Goal: Check status: Check status

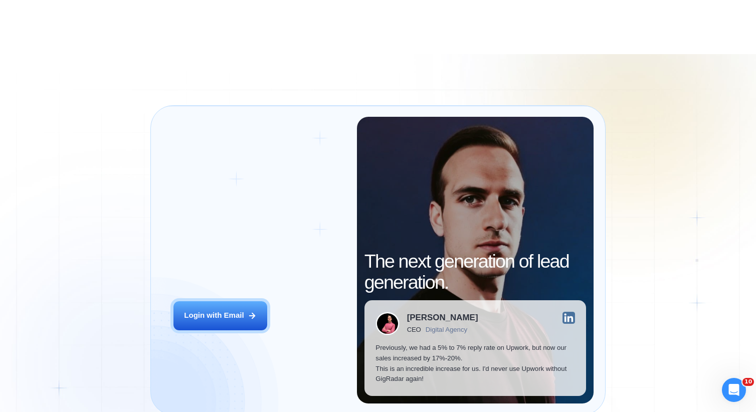
drag, startPoint x: 907, startPoint y: 570, endPoint x: 434, endPoint y: 545, distance: 473.8
click at [672, 175] on div "Login ‍ Welcome to GigRadar. AI Business Manager for Agencies Login with Email …" at bounding box center [378, 260] width 756 height 412
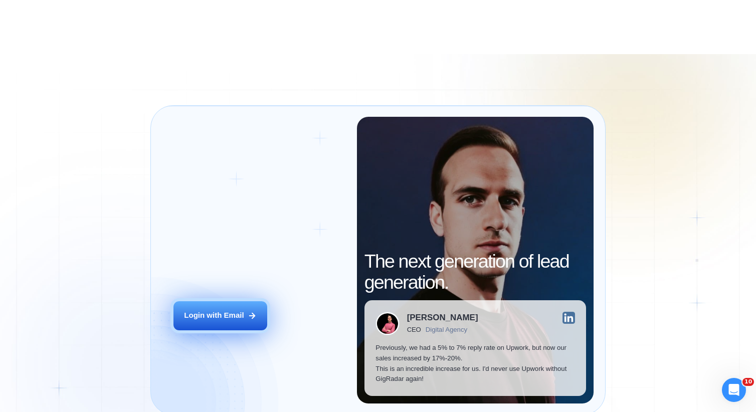
click at [239, 315] on div "Login with Email" at bounding box center [214, 315] width 60 height 11
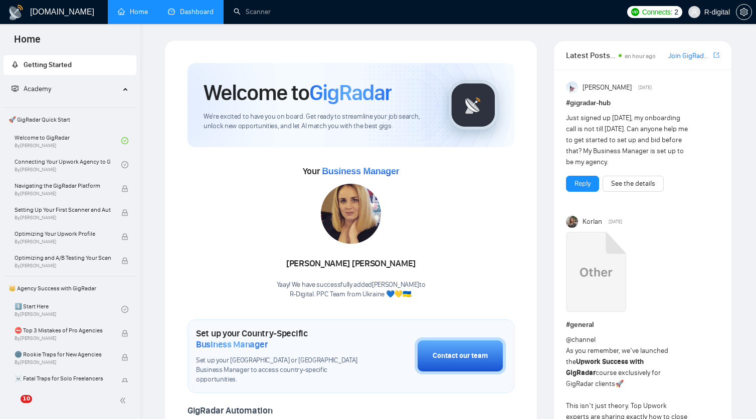
click at [206, 12] on link "Dashboard" at bounding box center [191, 12] width 46 height 9
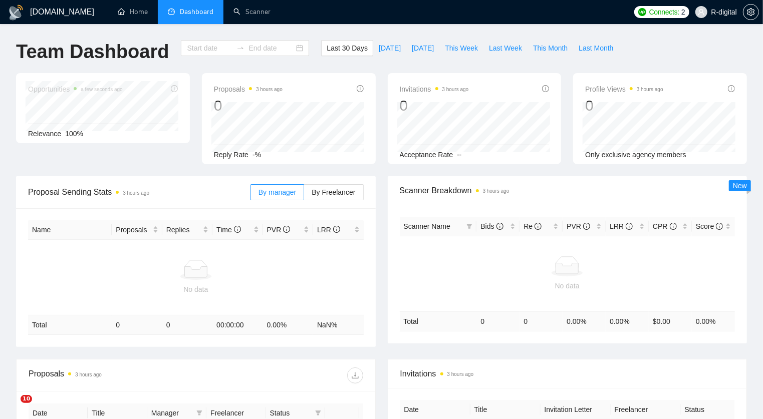
type input "[DATE]"
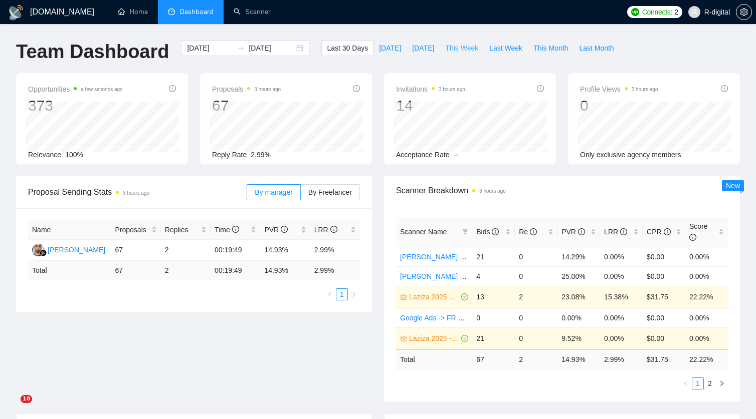
click at [454, 49] on span "This Week" at bounding box center [461, 48] width 33 height 11
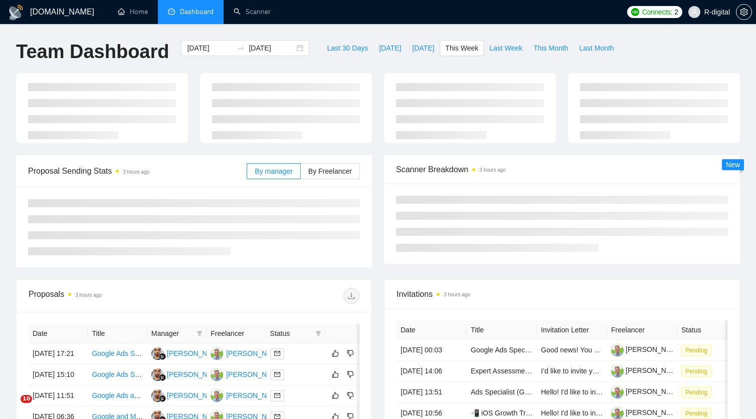
type input "[DATE]"
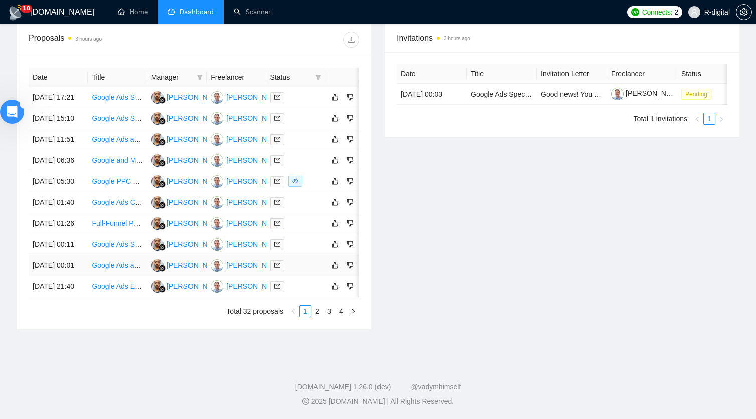
scroll to position [400, 0]
click at [318, 75] on icon "filter" at bounding box center [319, 77] width 6 height 5
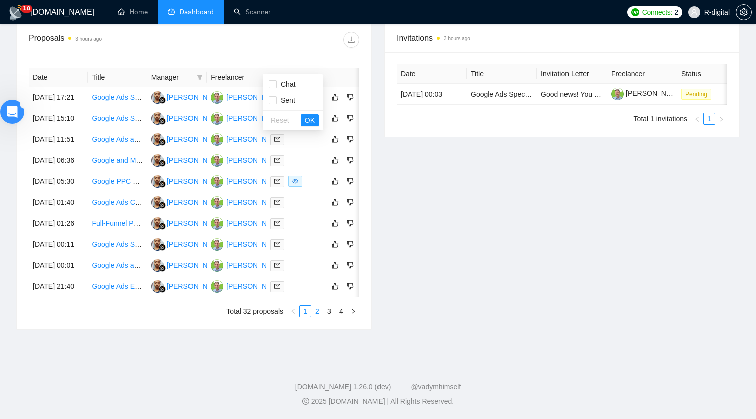
click at [319, 317] on link "2" at bounding box center [317, 311] width 11 height 11
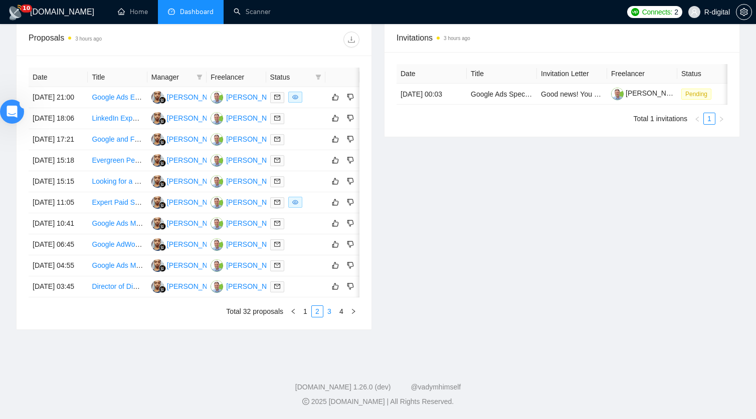
click at [332, 317] on link "3" at bounding box center [329, 311] width 11 height 11
click at [342, 317] on link "4" at bounding box center [341, 311] width 11 height 11
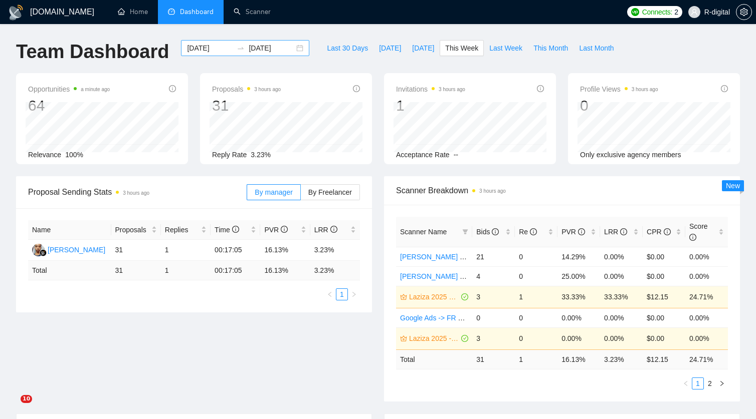
click at [197, 51] on input "[DATE]" at bounding box center [210, 48] width 46 height 11
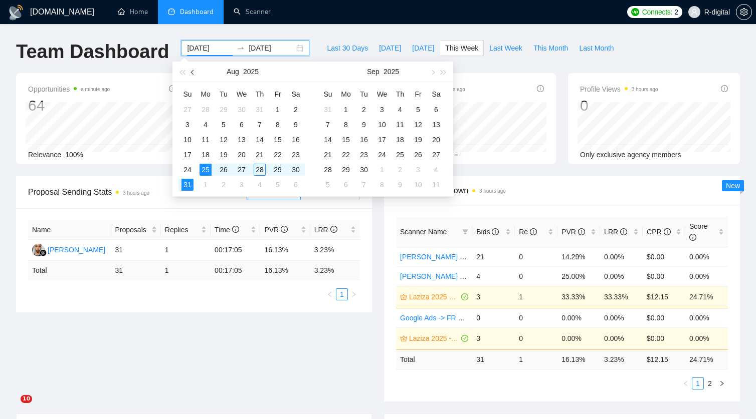
click at [195, 69] on button "button" at bounding box center [192, 72] width 11 height 20
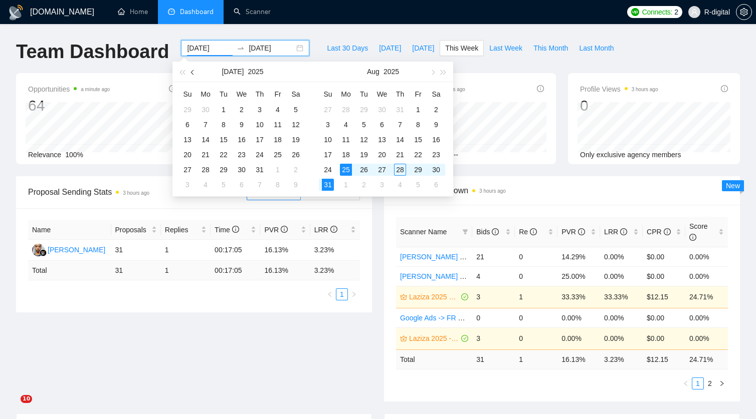
click at [195, 69] on button "button" at bounding box center [192, 72] width 11 height 20
type input "[DATE]"
click at [186, 107] on div "1" at bounding box center [187, 110] width 12 height 12
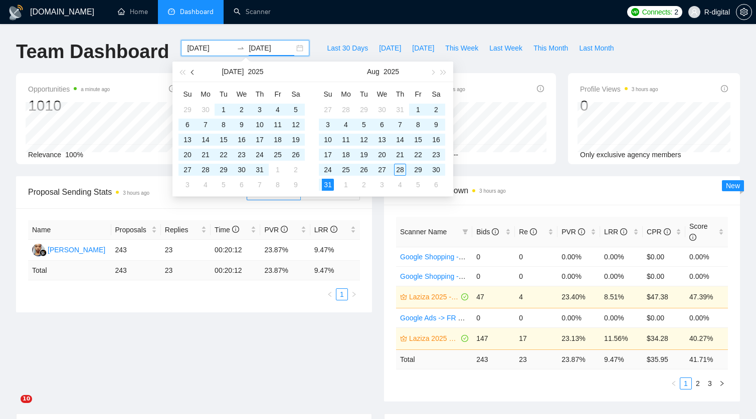
click at [192, 77] on button "button" at bounding box center [192, 72] width 11 height 20
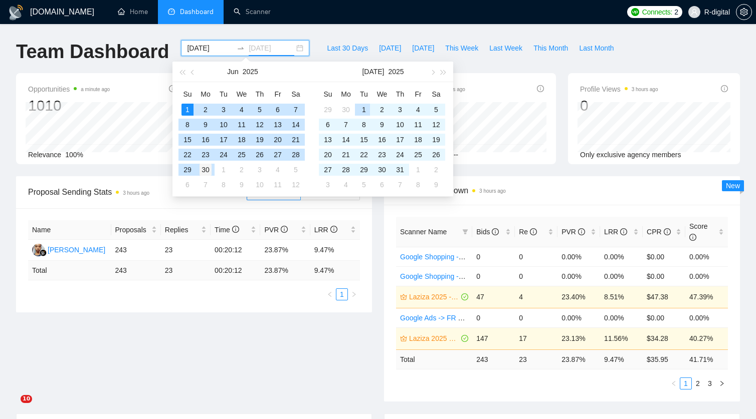
type input "[DATE]"
click at [209, 166] on div "30" at bounding box center [205, 170] width 12 height 12
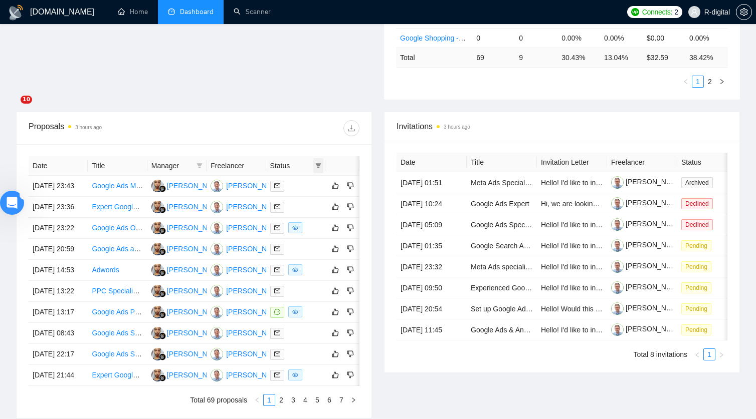
scroll to position [300, 0]
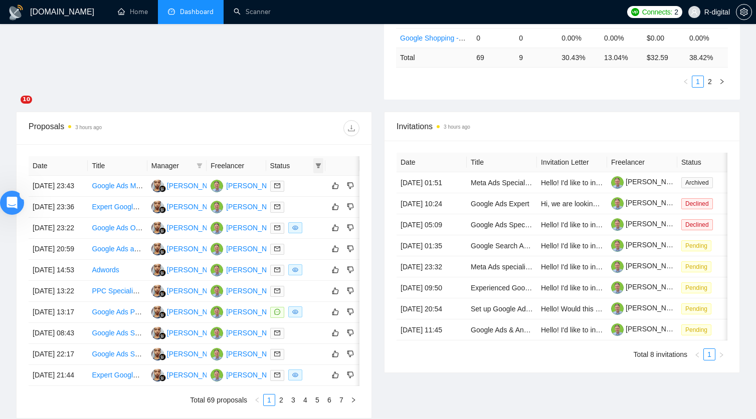
click at [321, 163] on icon "filter" at bounding box center [318, 166] width 6 height 6
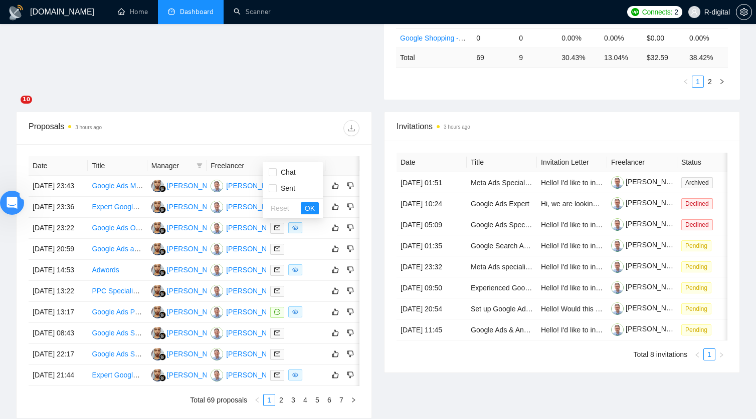
click at [249, 144] on div "Date Title Manager Freelancer Status [DATE] 23:43 Google Ads Manager [PERSON_NA…" at bounding box center [194, 281] width 355 height 274
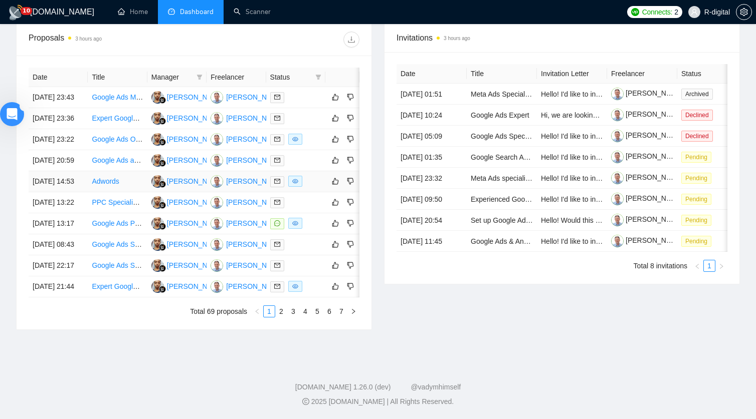
scroll to position [400, 0]
click at [282, 317] on link "2" at bounding box center [281, 311] width 11 height 11
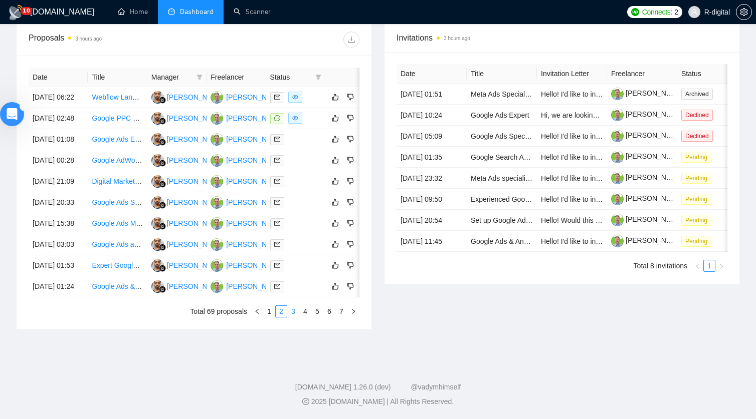
click at [293, 317] on link "3" at bounding box center [293, 311] width 11 height 11
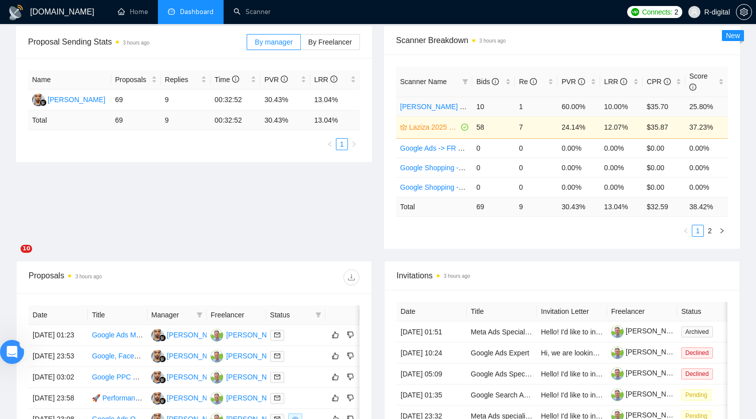
scroll to position [150, 0]
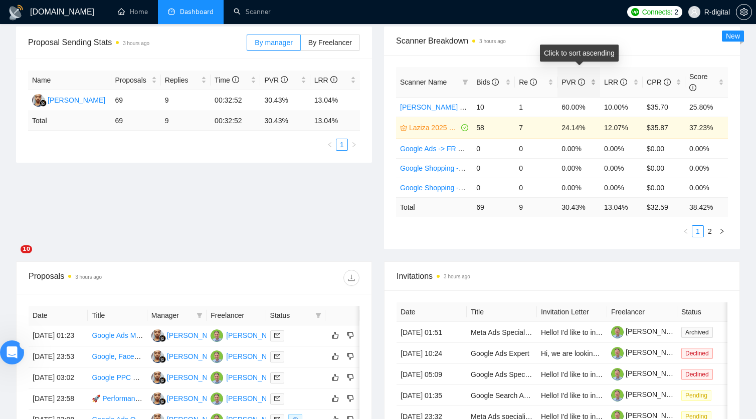
click at [591, 77] on div "PVR" at bounding box center [578, 82] width 35 height 11
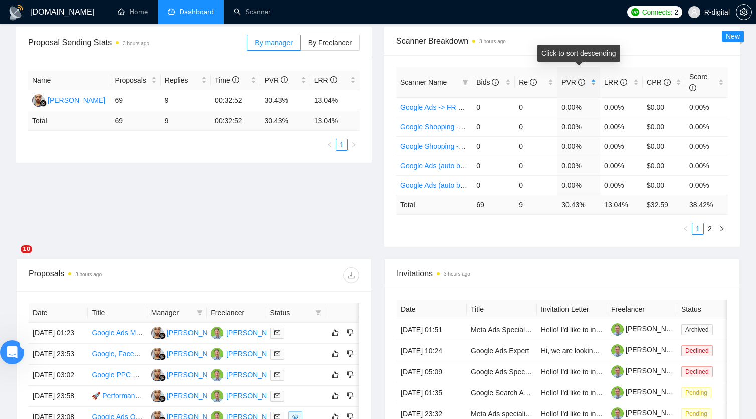
click at [592, 78] on div "PVR" at bounding box center [578, 82] width 35 height 11
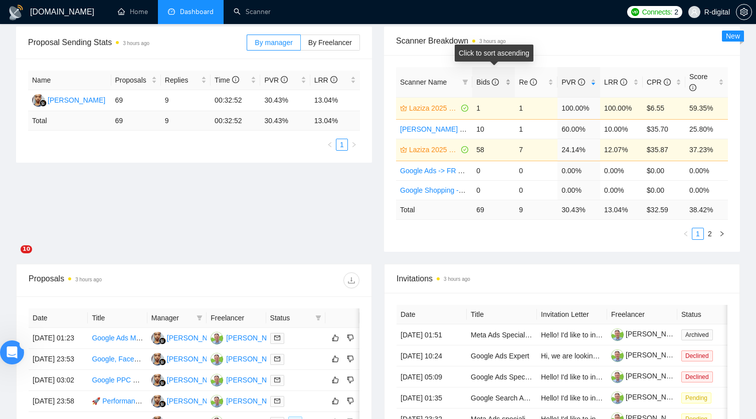
click at [510, 79] on div "Bids" at bounding box center [493, 82] width 35 height 11
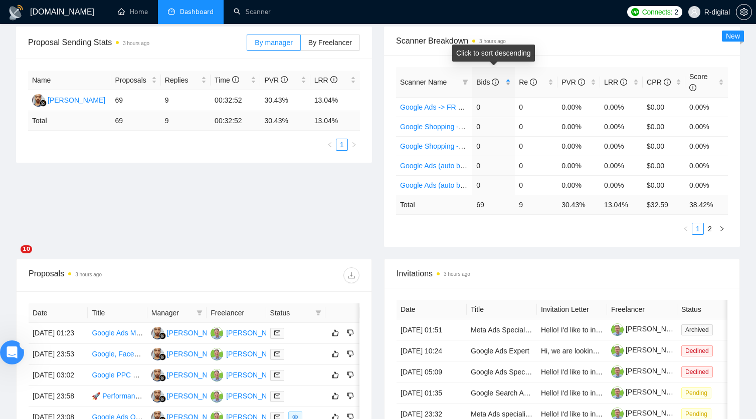
click at [510, 79] on div "Bids" at bounding box center [493, 82] width 35 height 11
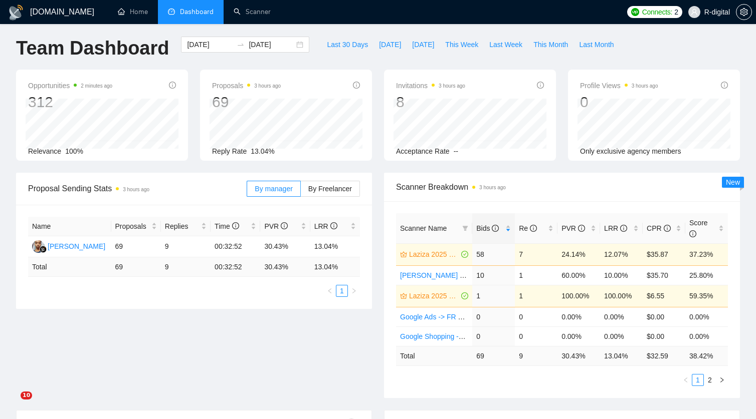
scroll to position [0, 0]
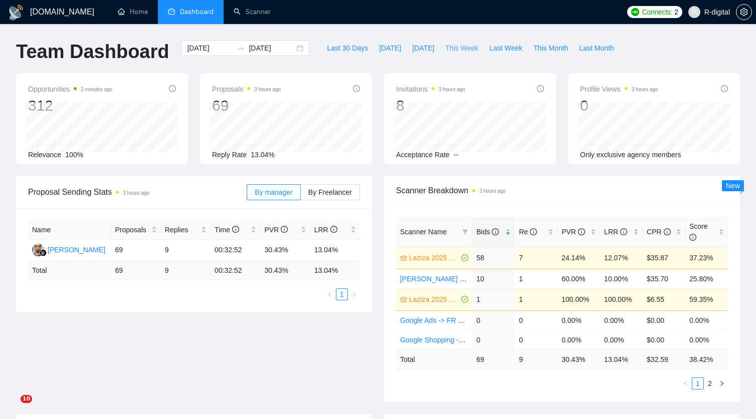
click at [456, 48] on span "This Week" at bounding box center [461, 48] width 33 height 11
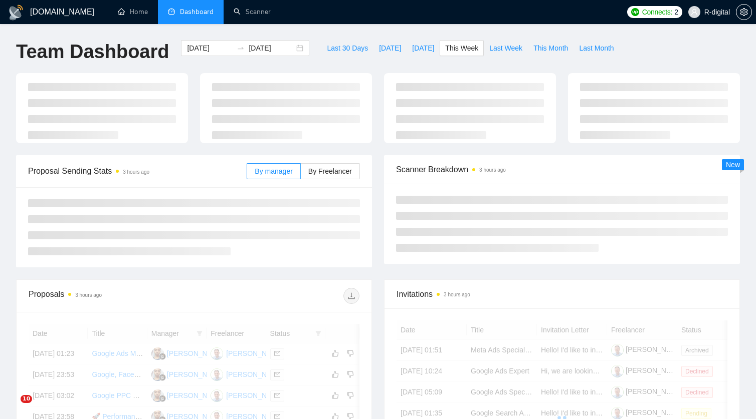
type input "[DATE]"
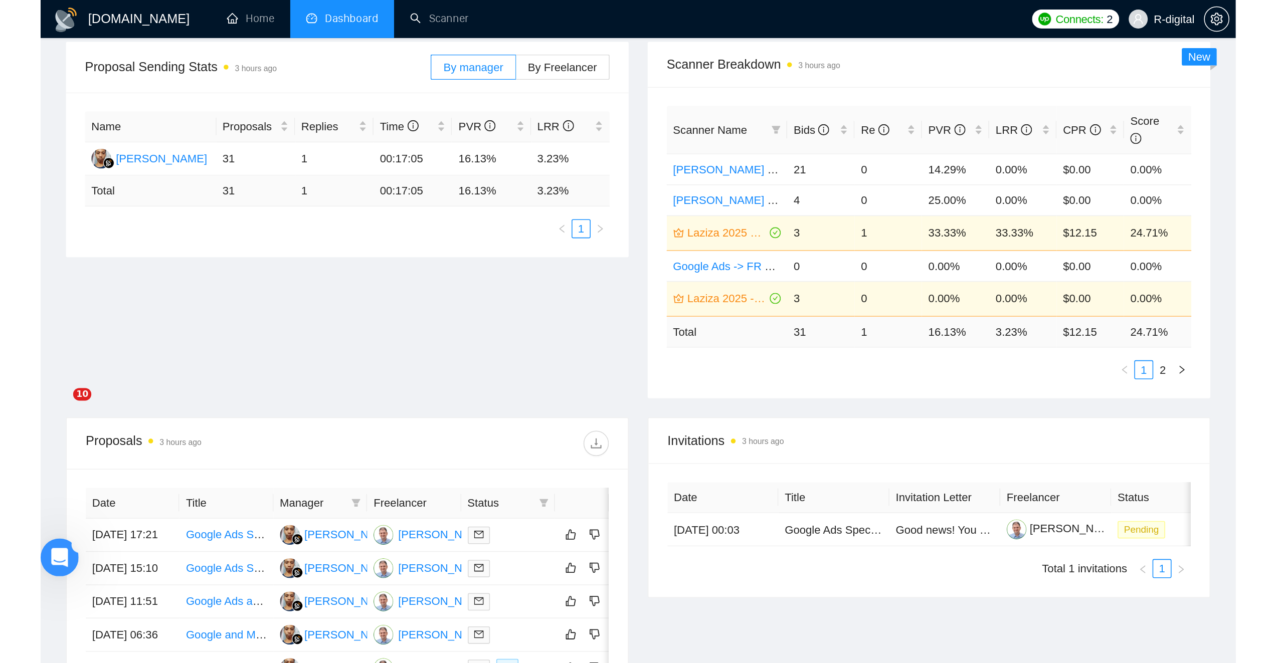
scroll to position [136, 0]
